Goal: Information Seeking & Learning: Learn about a topic

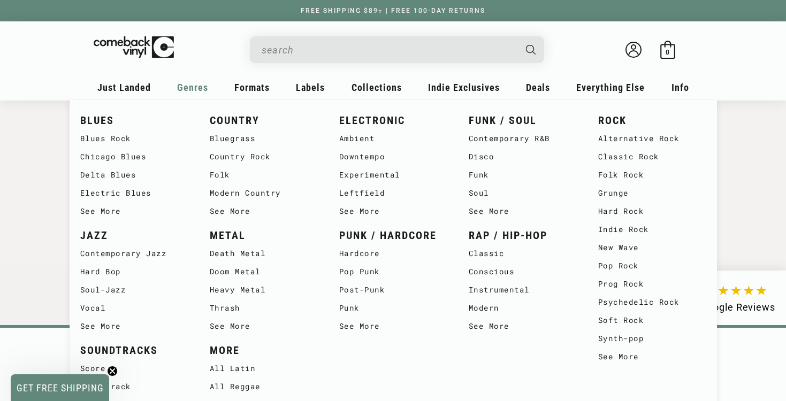
scroll to position [1845, 0]
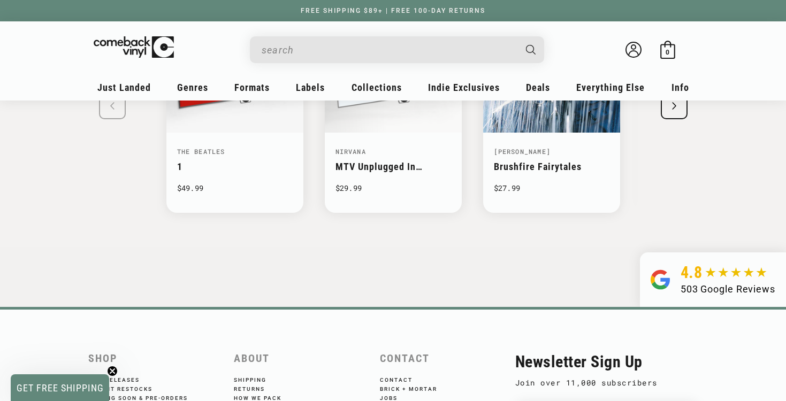
click at [282, 45] on input "When autocomplete results are available use up and down arrows to review and en…" at bounding box center [389, 50] width 254 height 22
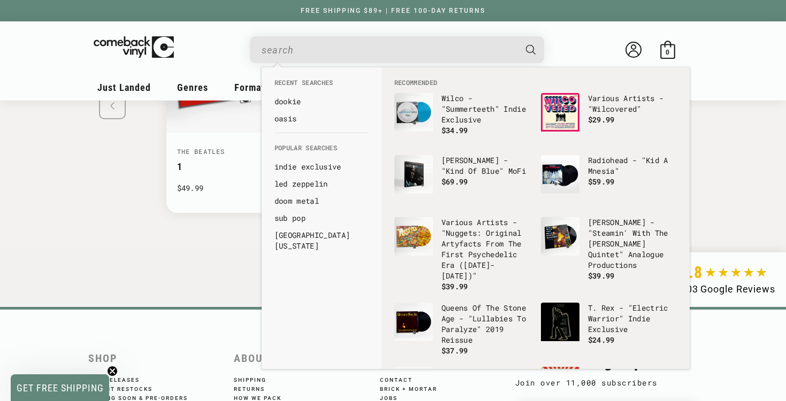
click at [127, 200] on swiper-slide "The Beatles 1 $49.99 Nirvana MTV Unplugged In [US_STATE] $29.99" at bounding box center [394, 104] width 664 height 256
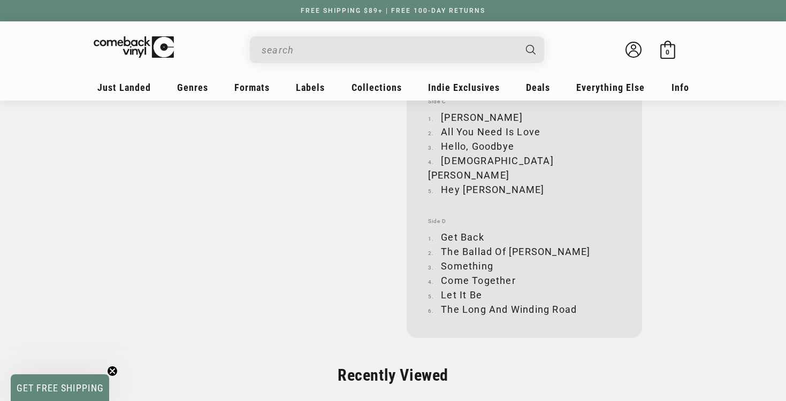
scroll to position [1609, 0]
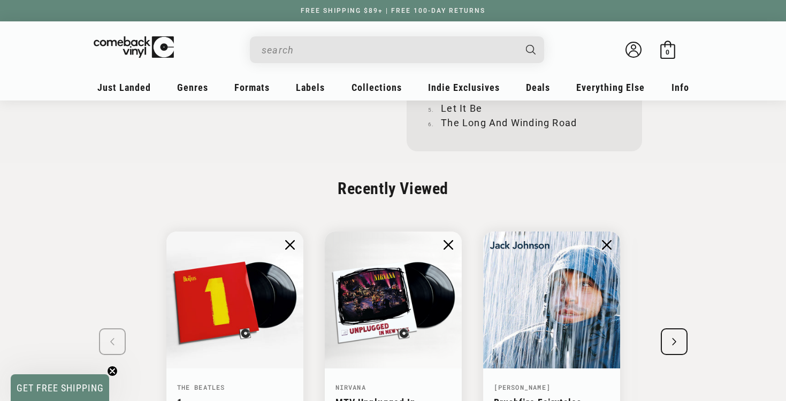
click at [334, 47] on input "When autocomplete results are available use up and down arrows to review and en…" at bounding box center [389, 50] width 254 height 22
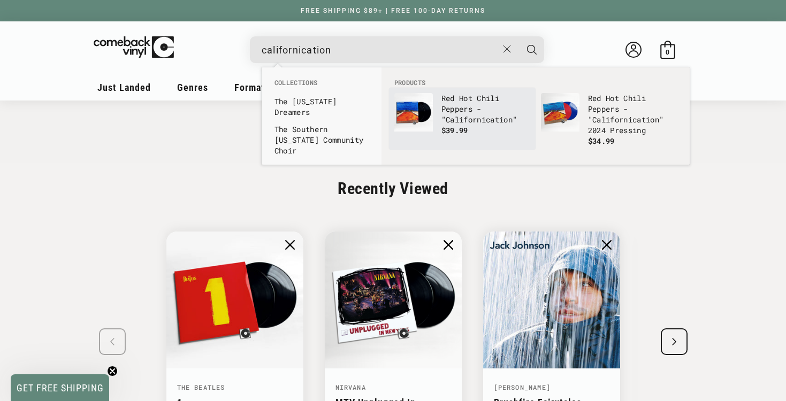
type input "californication"
click at [445, 100] on p "Red Hot Chili Peppers - " Californication "" at bounding box center [486, 109] width 89 height 32
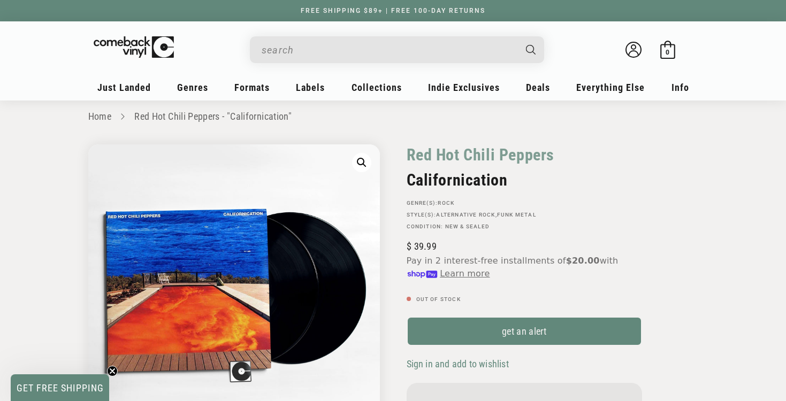
scroll to position [10, 0]
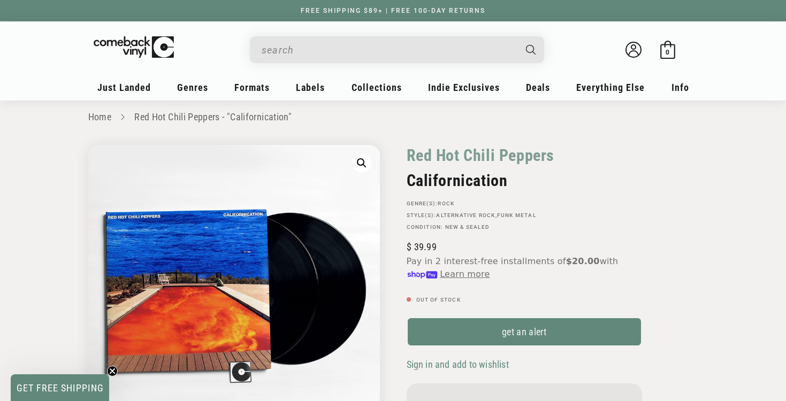
click at [334, 49] on input "When autocomplete results are available use up and down arrows to review and en…" at bounding box center [389, 50] width 254 height 22
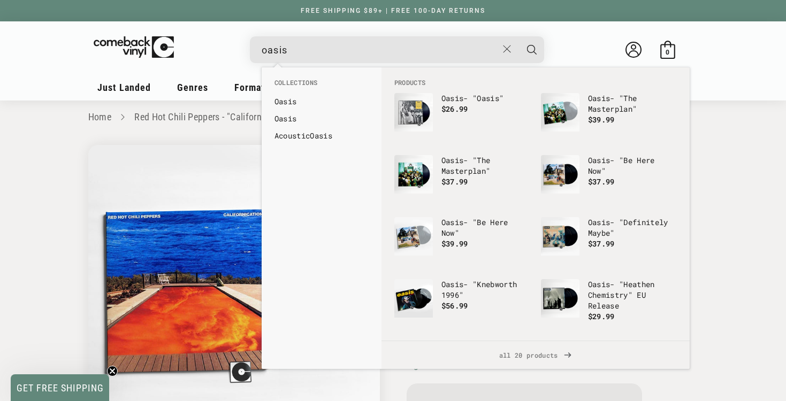
type input "oasis"
click at [519, 36] on button "Search" at bounding box center [532, 49] width 27 height 27
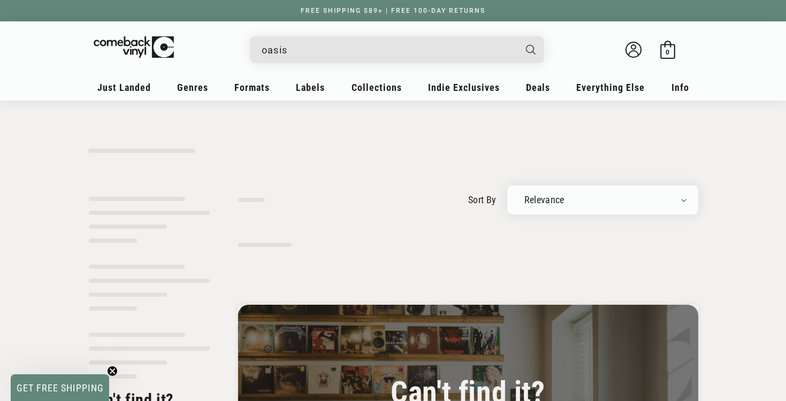
click at [289, 58] on input "oasis" at bounding box center [389, 50] width 254 height 22
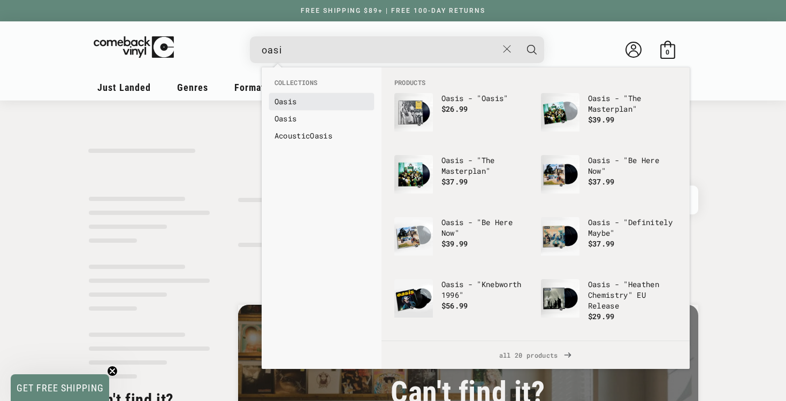
type input "oasi"
click at [303, 106] on link "Oasi s" at bounding box center [322, 101] width 94 height 11
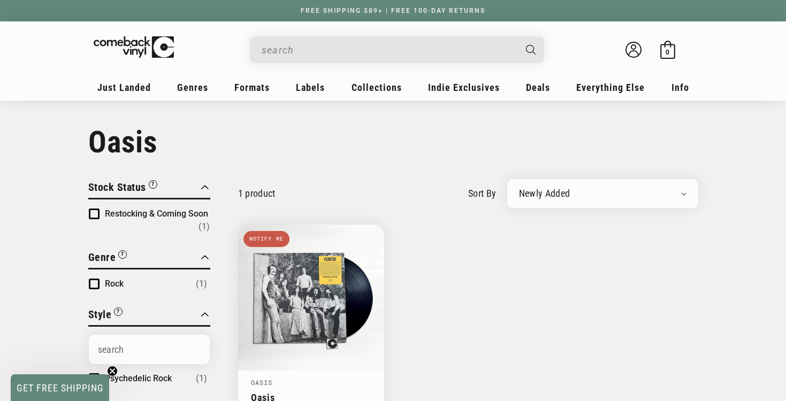
click at [328, 49] on input "When autocomplete results are available use up and down arrows to review and en…" at bounding box center [389, 50] width 254 height 22
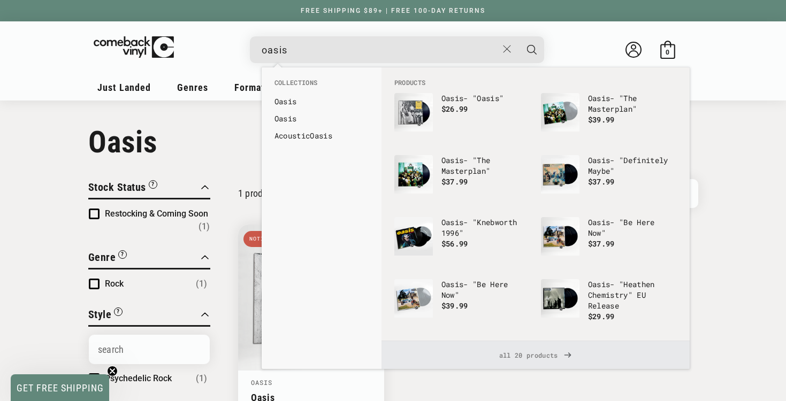
type input "oasis"
click at [509, 359] on span "all 20 products" at bounding box center [535, 355] width 291 height 28
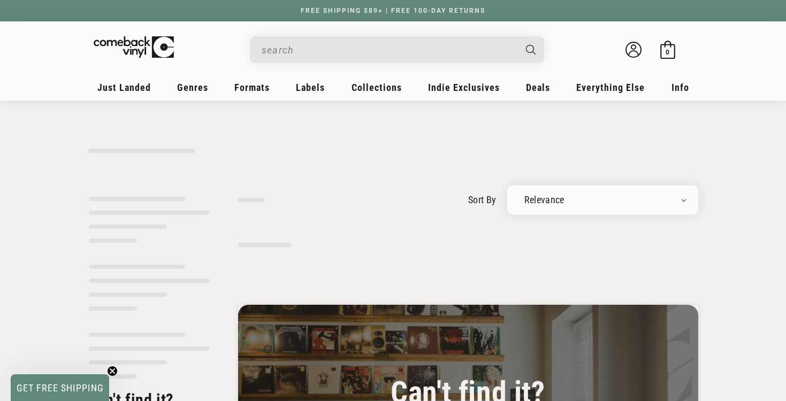
type input "oasis"
